Goal: Information Seeking & Learning: Compare options

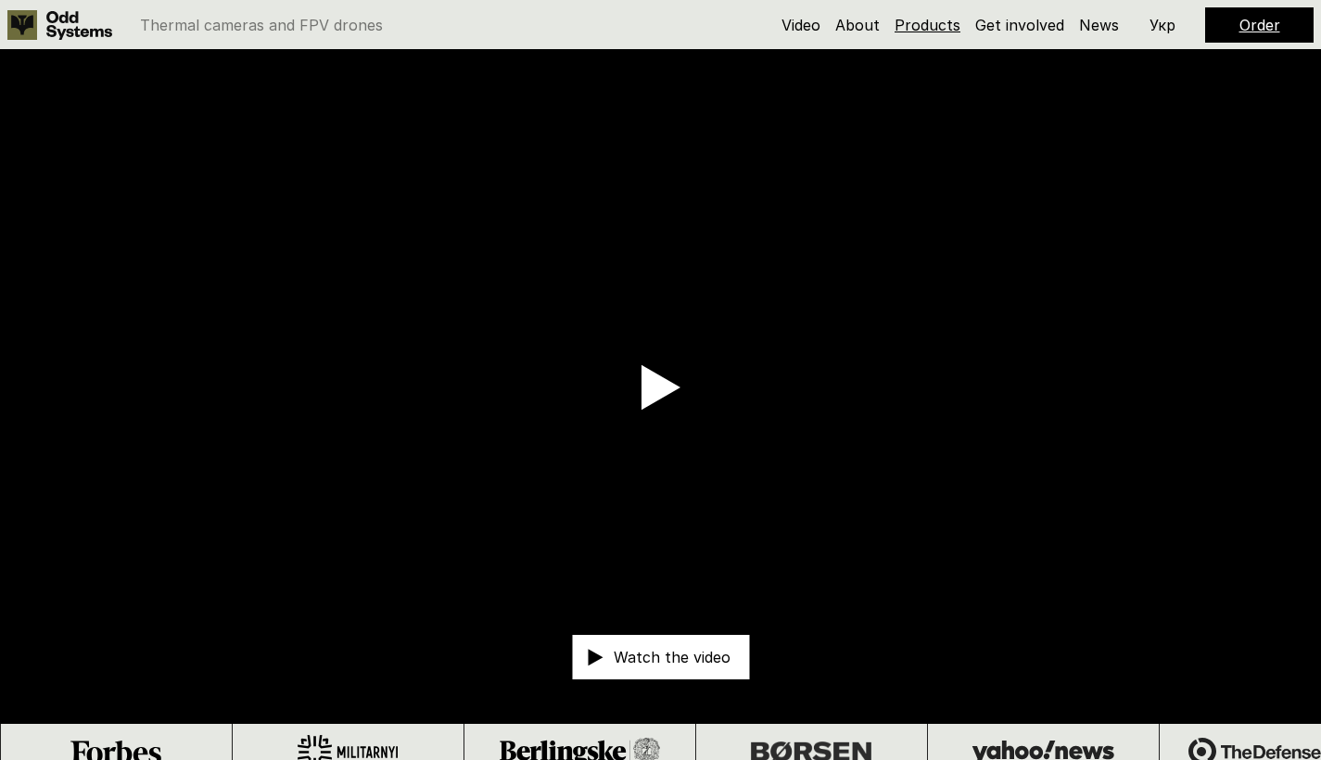
click at [928, 26] on link "Products" at bounding box center [927, 25] width 66 height 19
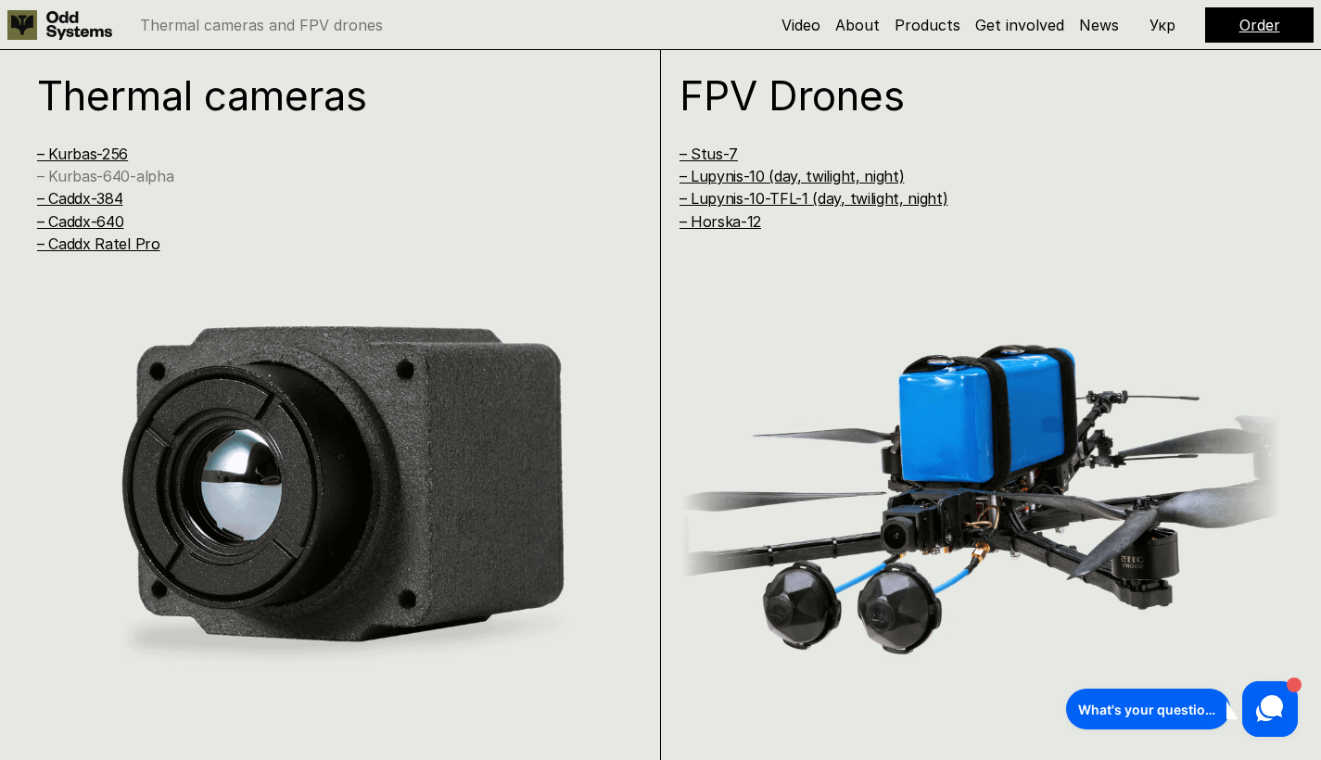
click at [103, 174] on link "– Kurbas-640-alpha" at bounding box center [105, 176] width 136 height 19
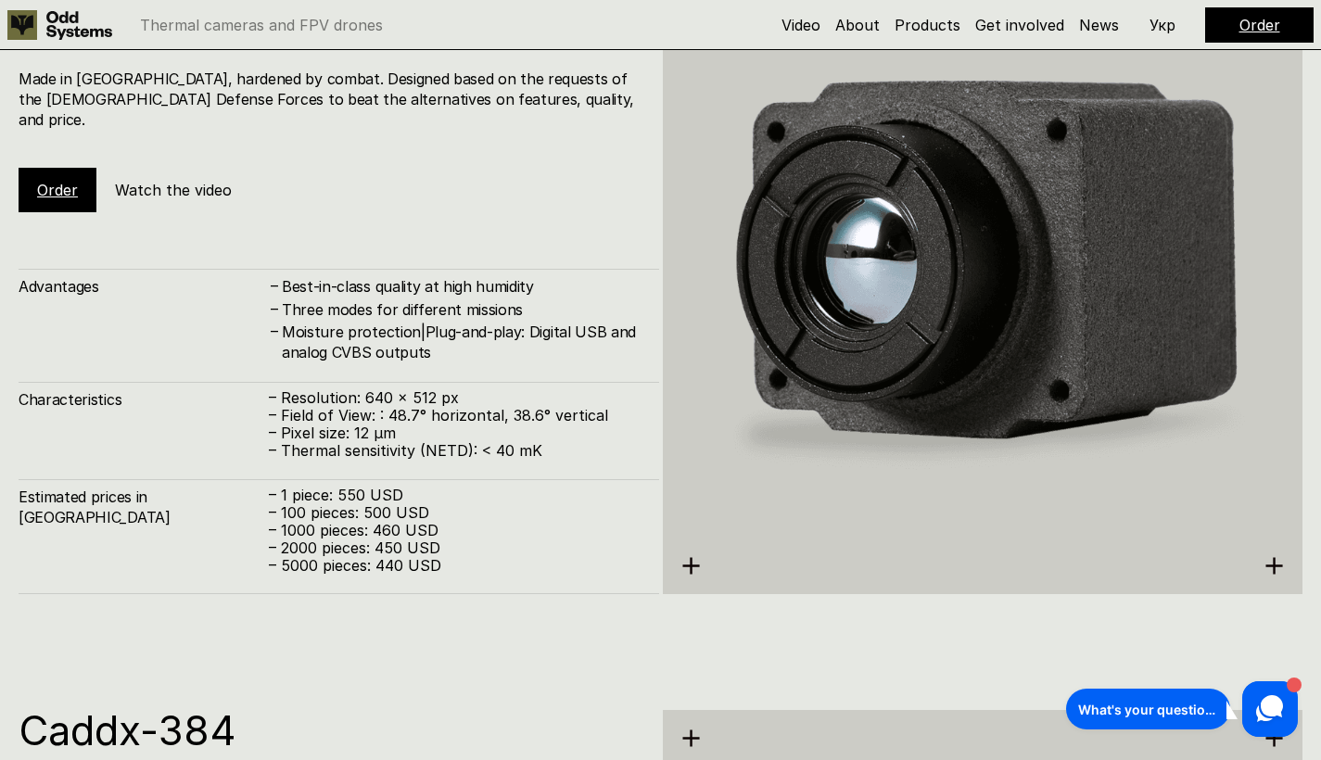
scroll to position [3172, 0]
click at [383, 521] on p "– 1000 pieces: 460 USD" at bounding box center [455, 530] width 372 height 18
drag, startPoint x: 276, startPoint y: 486, endPoint x: 433, endPoint y: 510, distance: 158.5
click at [433, 510] on div "– 1 piece: 550 USD – 100 pieces: 500 USD – 1000 pieces: 460 USD – 2000 pieces: …" at bounding box center [455, 530] width 372 height 89
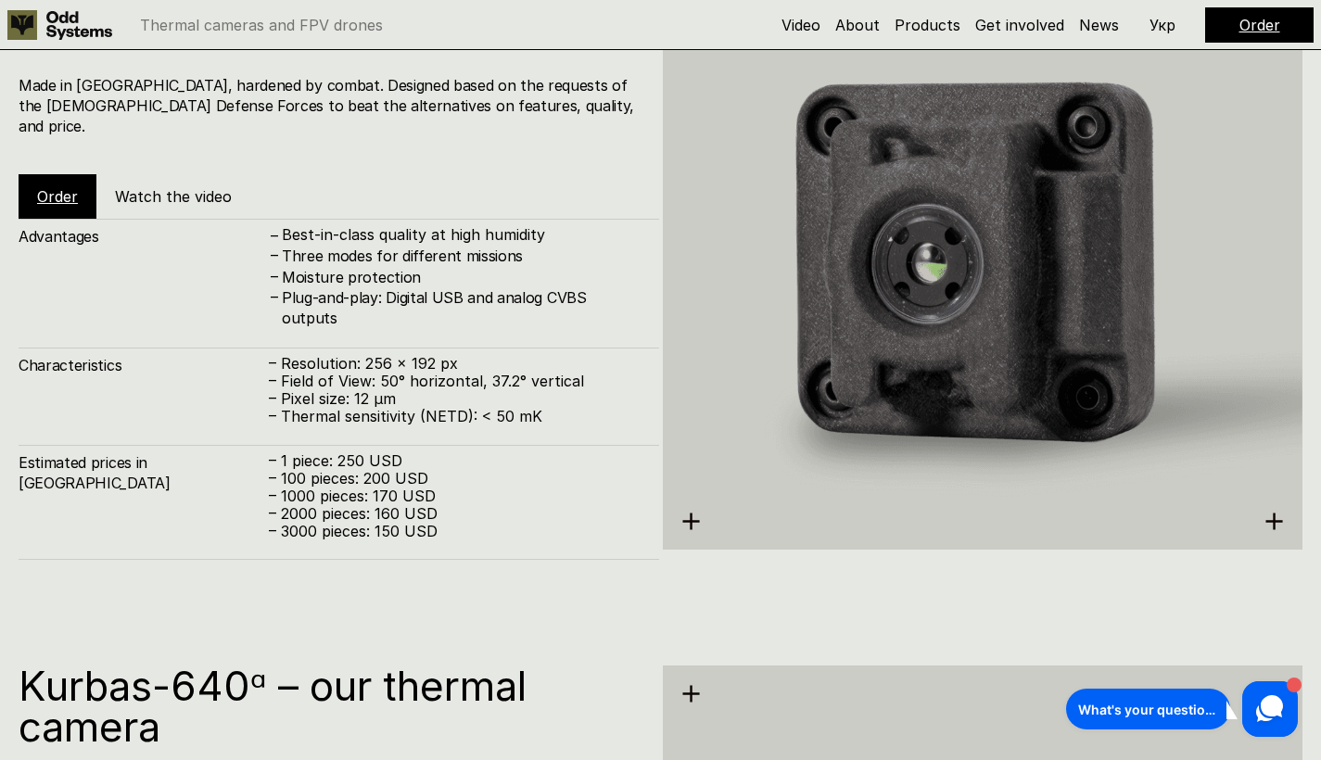
scroll to position [2398, 0]
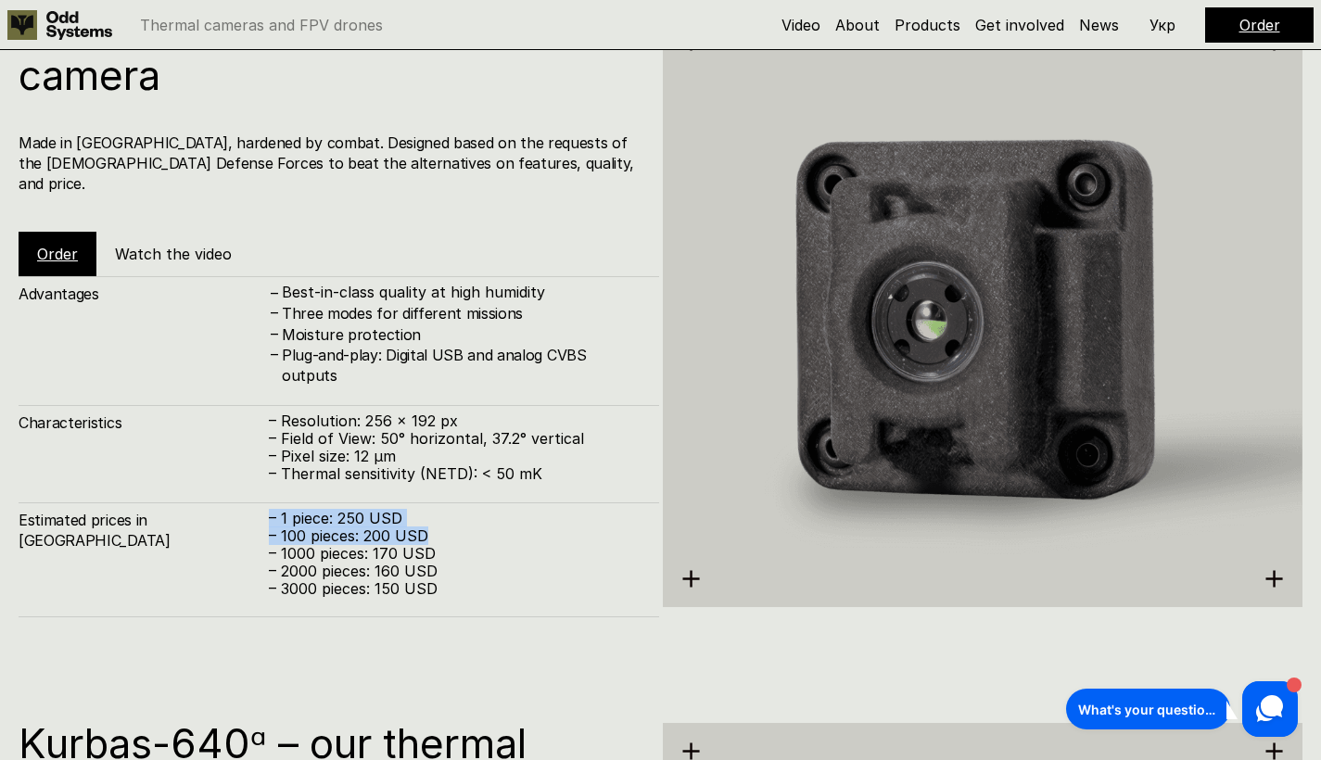
drag, startPoint x: 426, startPoint y: 525, endPoint x: 271, endPoint y: 508, distance: 156.6
click at [271, 510] on div "– 1 piece: 250 USD – 100 pieces: 200 USD – 1000 pieces: 170 USD – 2000 pieces: …" at bounding box center [455, 554] width 372 height 89
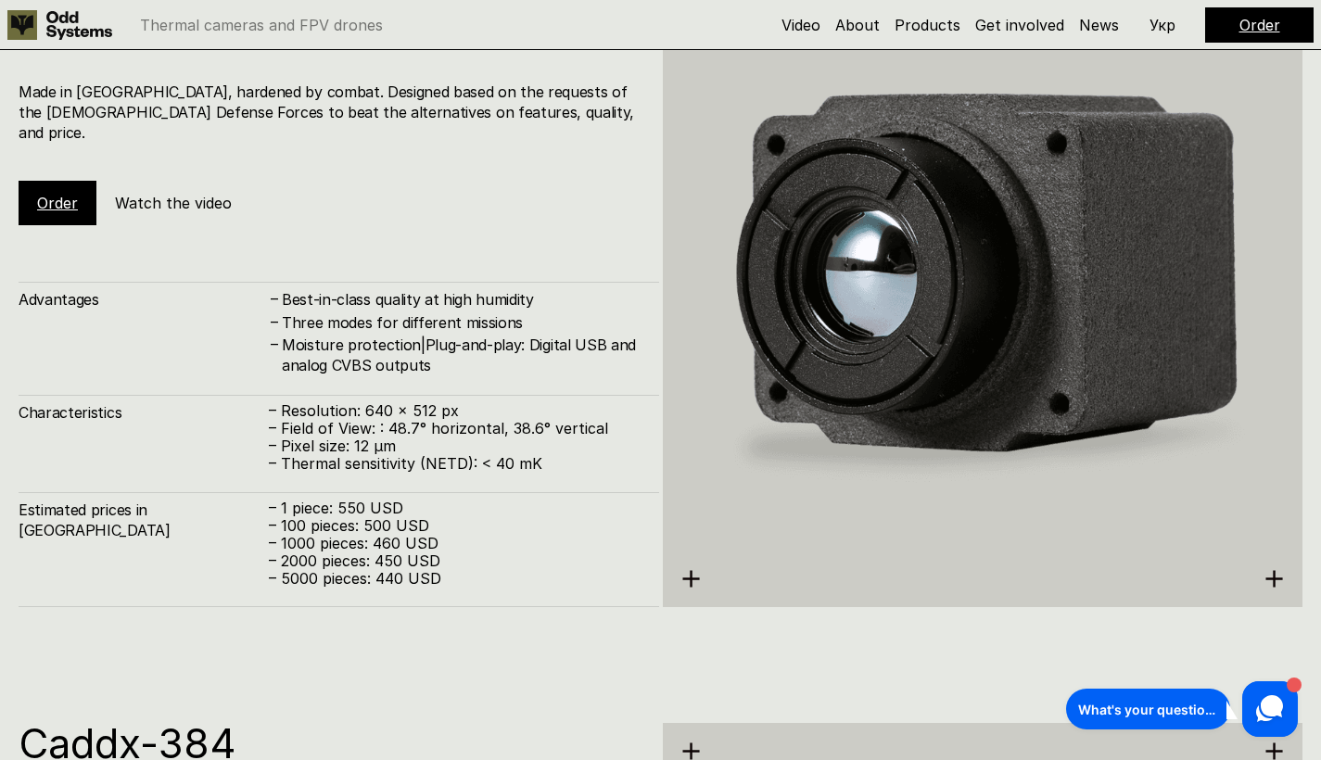
scroll to position [3159, 0]
drag, startPoint x: 442, startPoint y: 541, endPoint x: 277, endPoint y: 497, distance: 170.9
click at [277, 499] on div "– 1 piece: 550 USD – 100 pieces: 500 USD – 1000 pieces: 460 USD – 2000 pieces: …" at bounding box center [455, 543] width 372 height 89
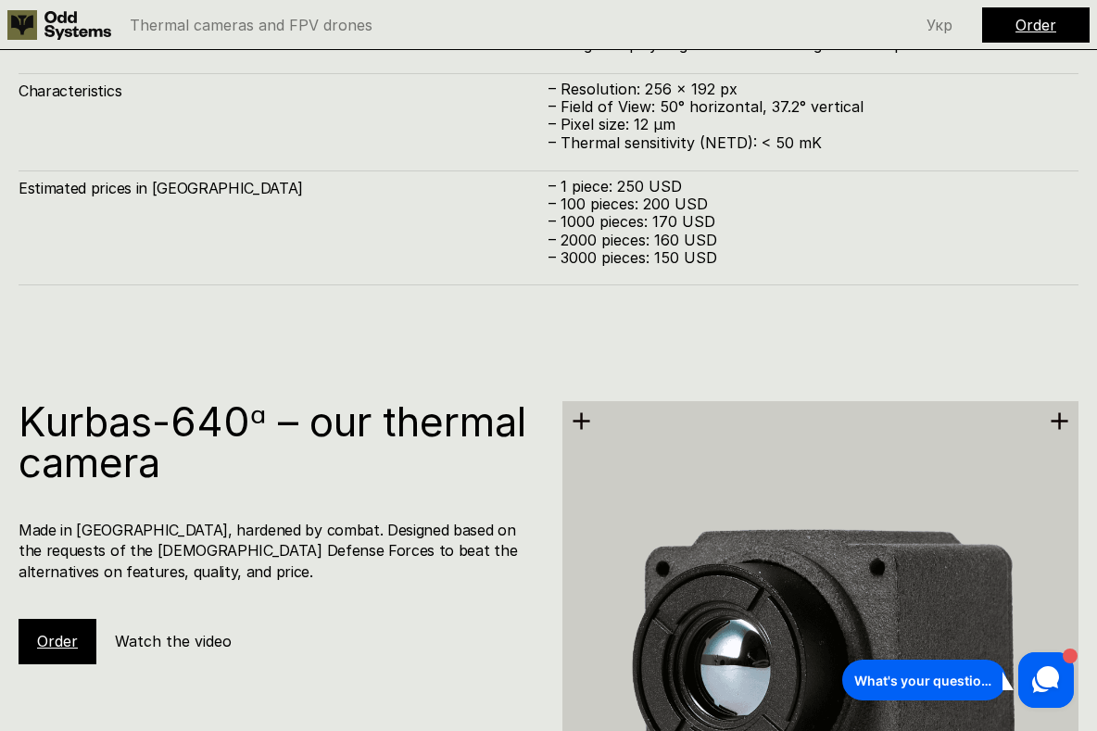
scroll to position [1715, 0]
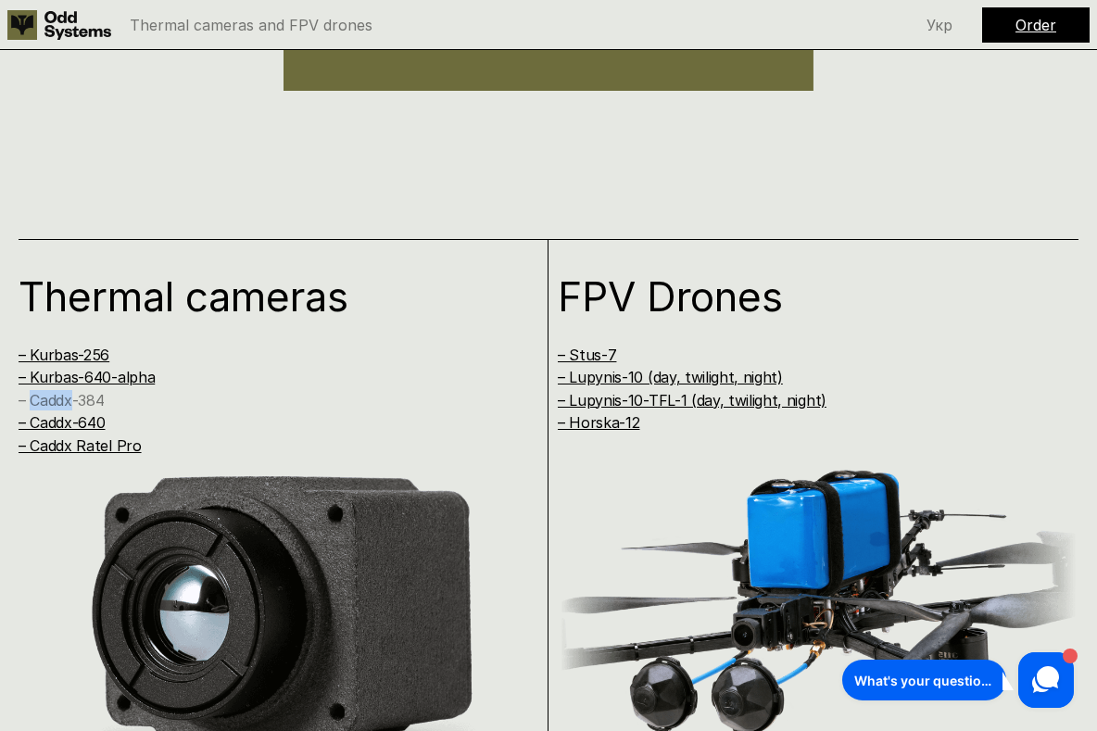
click at [57, 391] on link "– Caddx-384" at bounding box center [61, 400] width 85 height 19
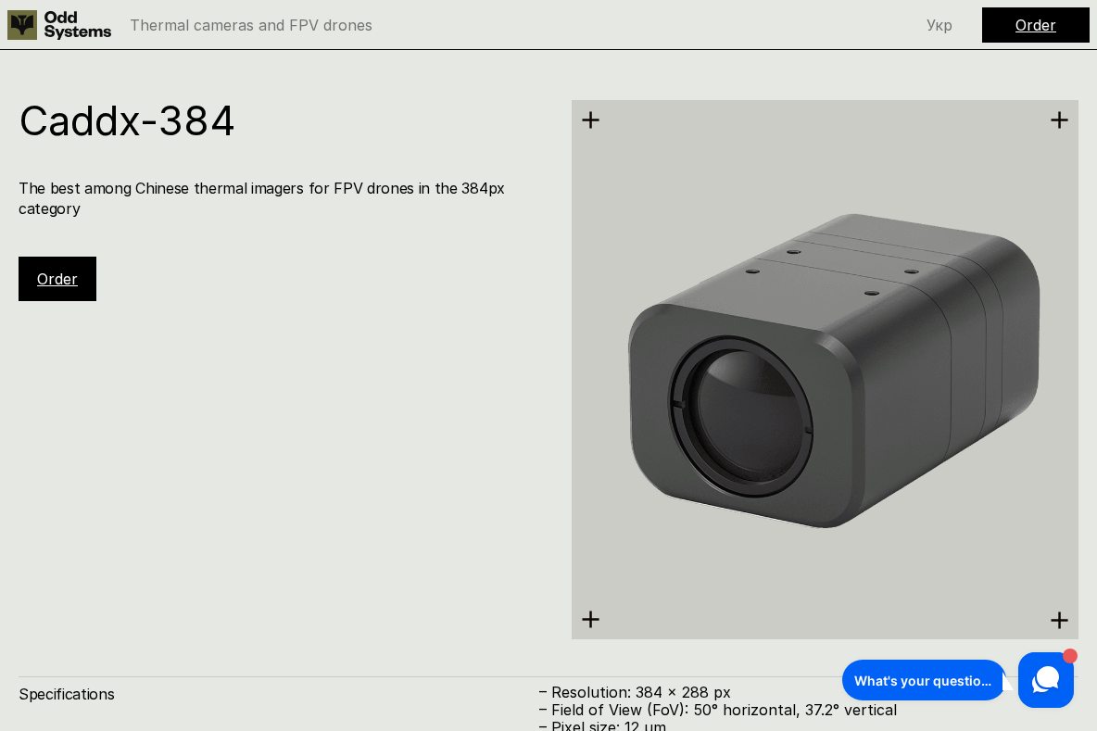
scroll to position [5205, 0]
